Goal: Task Accomplishment & Management: Manage account settings

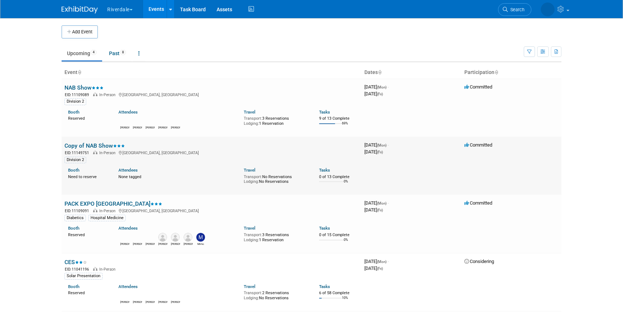
click at [87, 144] on link "Copy of NAB Show" at bounding box center [95, 145] width 61 height 7
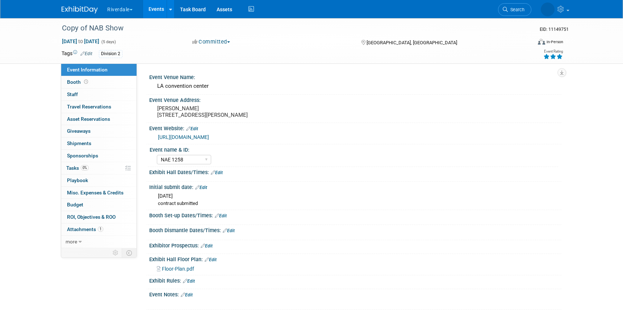
select select "NAE 1258"
click at [78, 242] on link "more" at bounding box center [98, 242] width 75 height 12
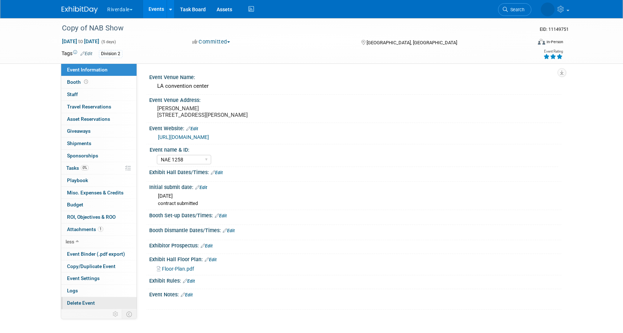
click at [82, 302] on span "Delete Event" at bounding box center [81, 303] width 28 height 6
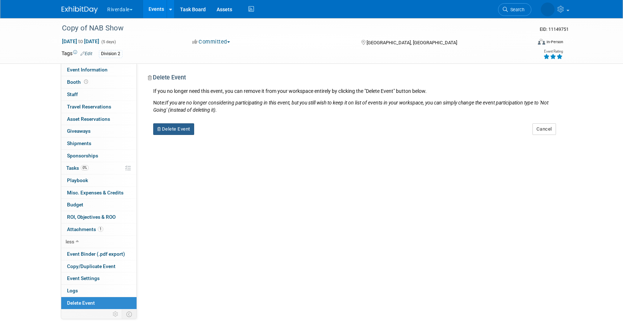
click at [183, 126] on button "Delete Event" at bounding box center [173, 129] width 41 height 12
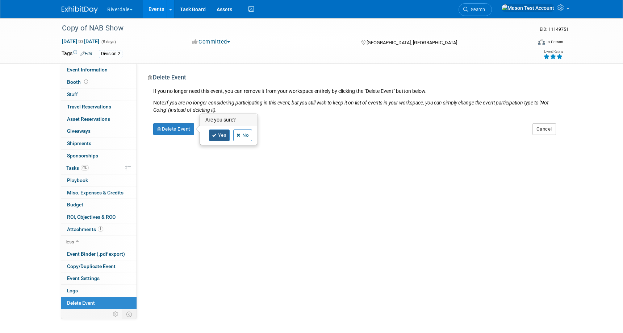
click at [219, 136] on link "Yes" at bounding box center [219, 135] width 21 height 12
